Goal: Task Accomplishment & Management: Manage account settings

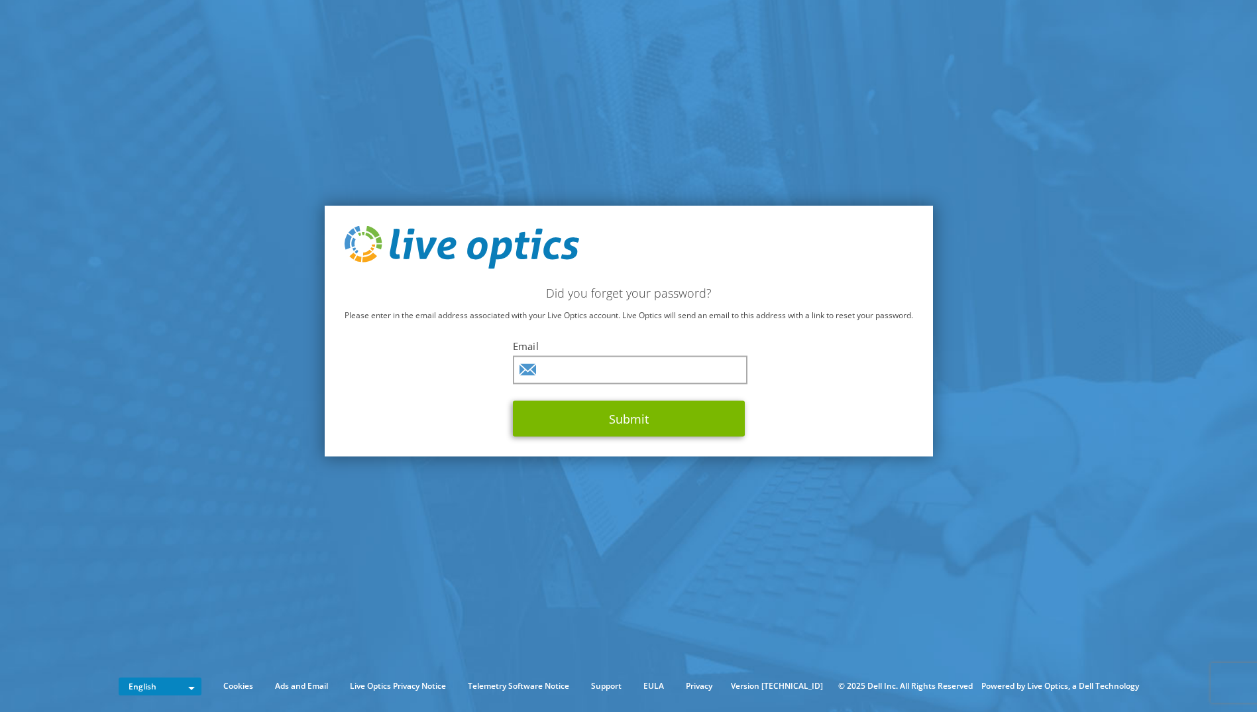
click at [1003, 224] on section "Did you forget your password? Please enter in the email address associated with…" at bounding box center [628, 331] width 1257 height 662
drag, startPoint x: 605, startPoint y: 383, endPoint x: 597, endPoint y: 367, distance: 18.7
click at [605, 381] on input "text" at bounding box center [630, 370] width 235 height 28
paste input "[PERSON_NAME][EMAIL_ADDRESS][PERSON_NAME][DOMAIN_NAME]"
type input "[PERSON_NAME][EMAIL_ADDRESS][PERSON_NAME][DOMAIN_NAME]"
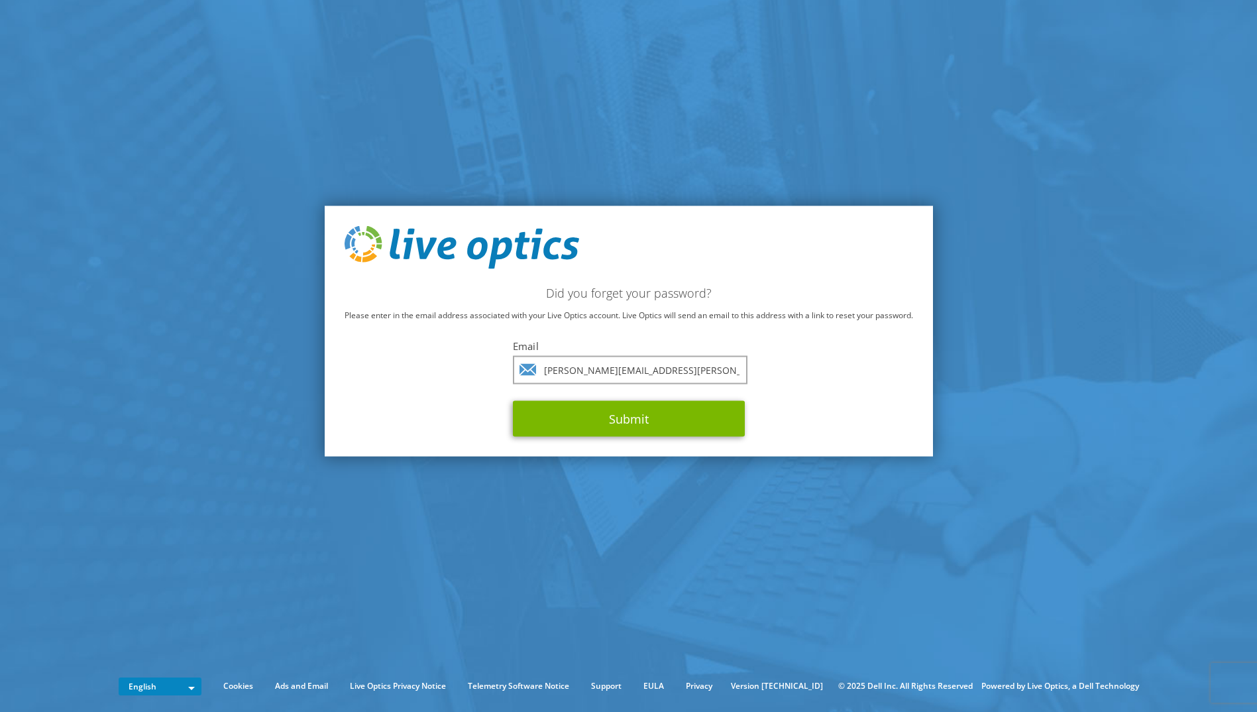
click at [979, 400] on section "Did you forget your password? Please enter in the email address associated with…" at bounding box center [628, 331] width 1257 height 662
click at [676, 423] on button "Submit" at bounding box center [629, 419] width 232 height 36
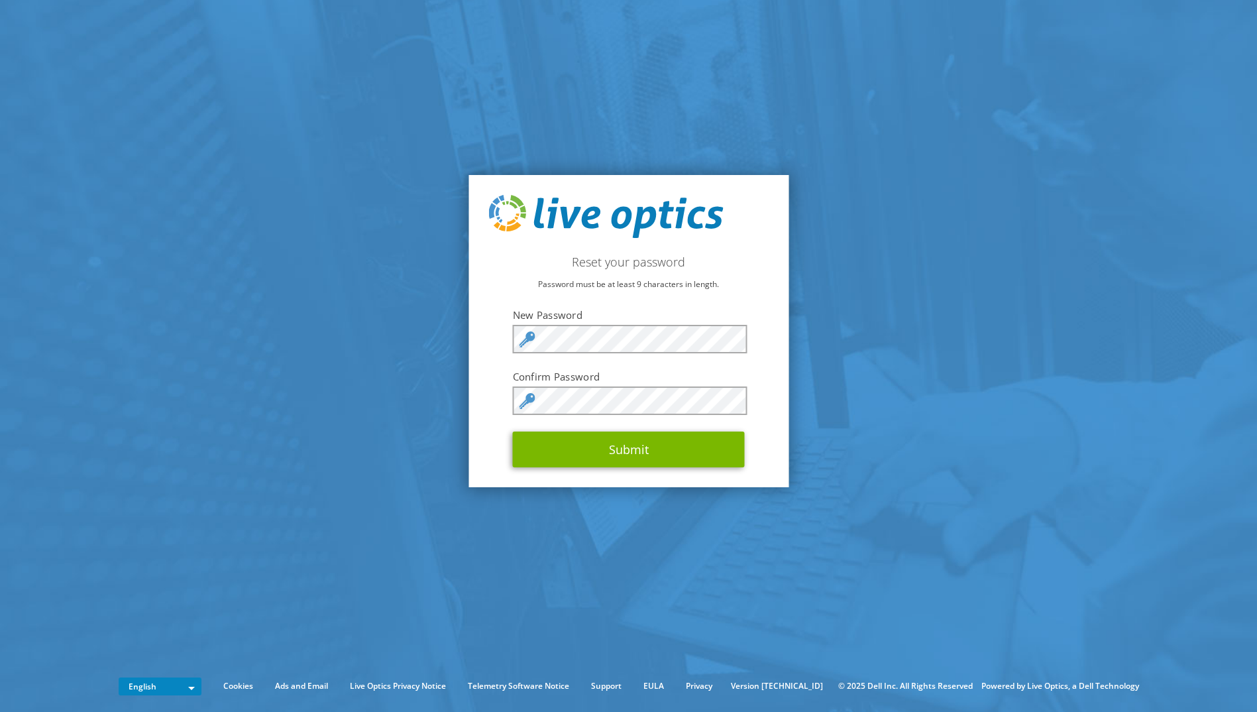
click at [883, 260] on section "Reset your password Password must be at least 9 characters in length. New Passw…" at bounding box center [628, 331] width 1257 height 662
click at [632, 445] on button "Submit" at bounding box center [629, 449] width 232 height 36
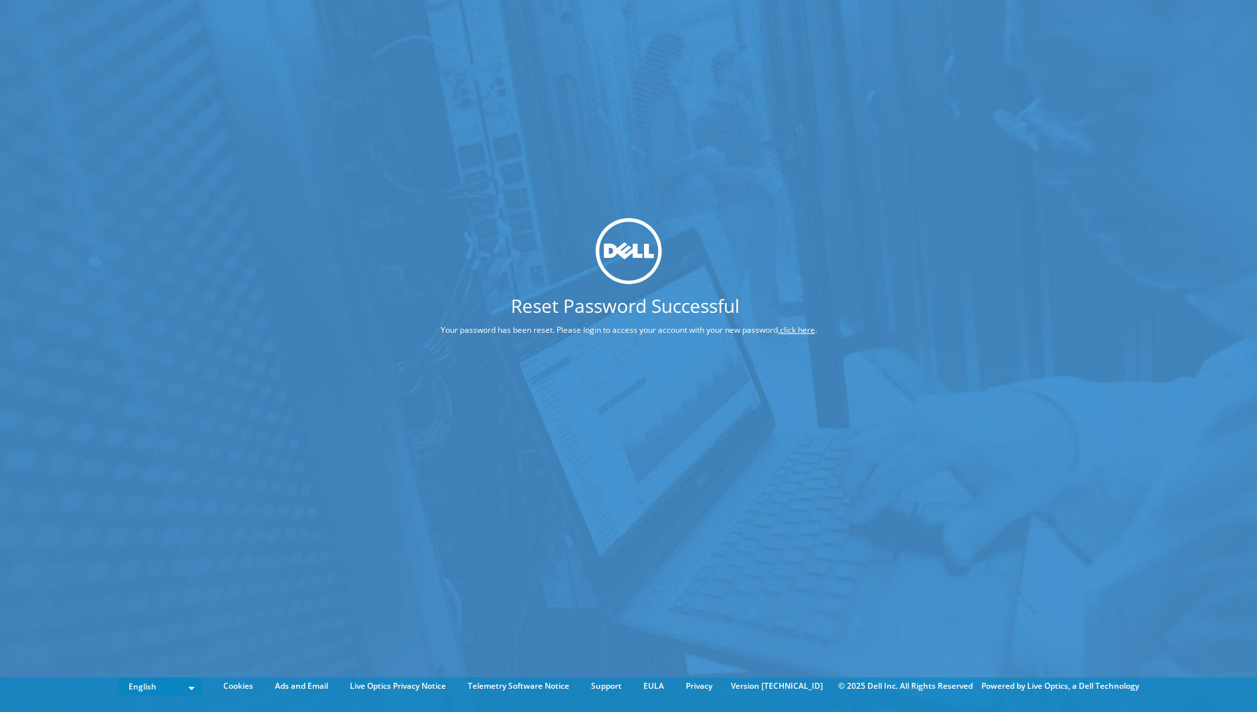
click at [640, 310] on h1 "Reset Password Successful" at bounding box center [625, 305] width 469 height 19
click at [648, 262] on img at bounding box center [629, 250] width 66 height 66
click at [600, 325] on div "Reset Password Successful Your password has been reset. Please login to access …" at bounding box center [629, 281] width 476 height 128
drag, startPoint x: 679, startPoint y: 304, endPoint x: 752, endPoint y: 335, distance: 79.3
click at [679, 305] on h1 "Reset Password Successful" at bounding box center [625, 305] width 469 height 19
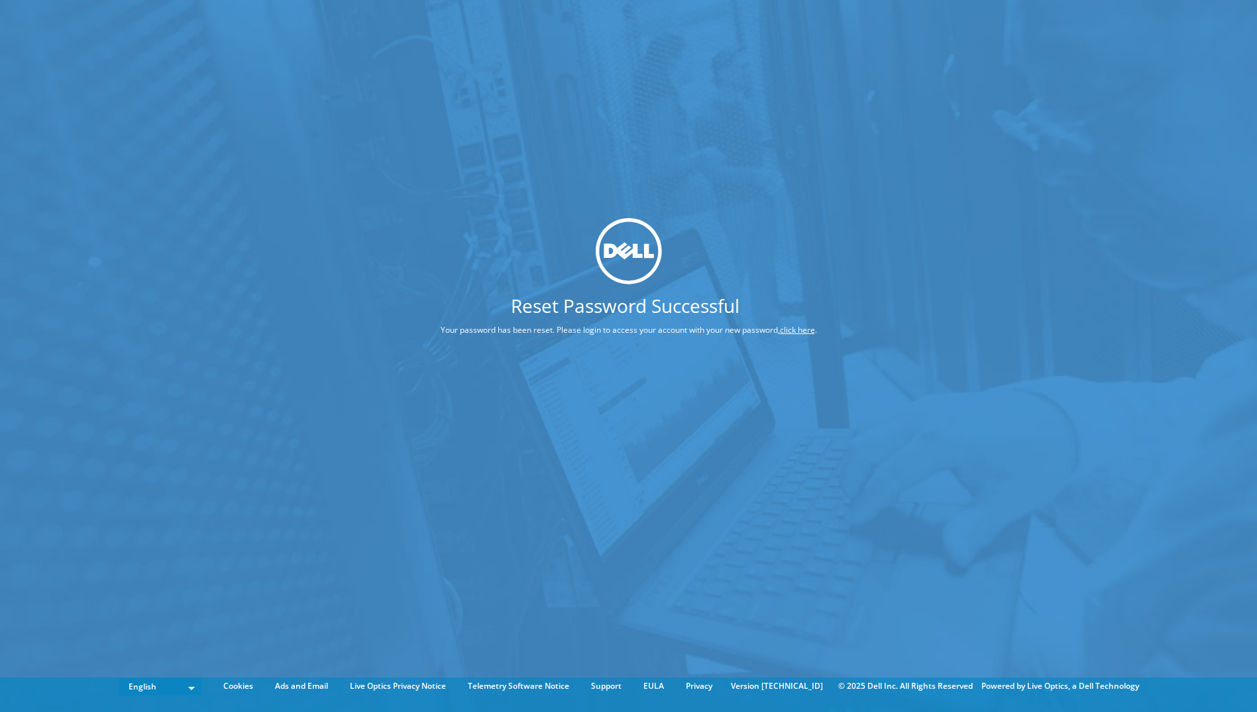
click at [801, 329] on link "click here" at bounding box center [797, 329] width 35 height 11
click at [795, 332] on link "click here" at bounding box center [797, 329] width 35 height 11
